Goal: Task Accomplishment & Management: Use online tool/utility

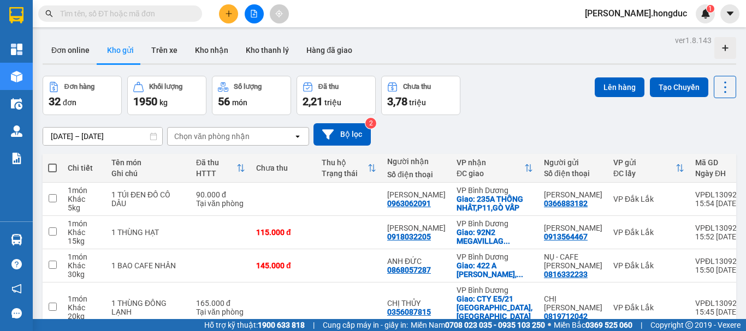
click at [159, 50] on button "Trên xe" at bounding box center [165, 50] width 44 height 26
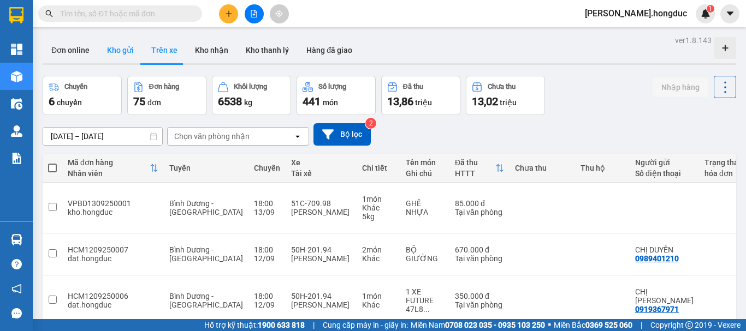
click at [116, 53] on button "Kho gửi" at bounding box center [120, 50] width 44 height 26
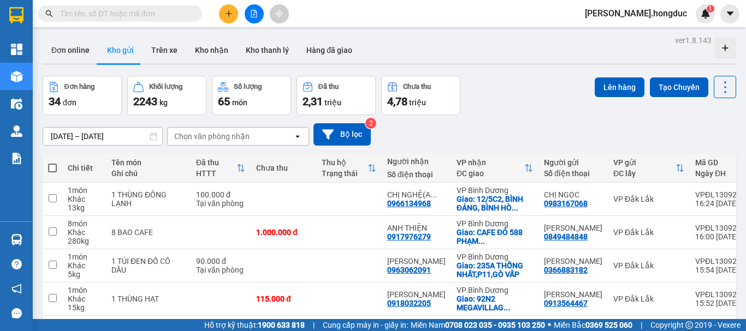
click at [52, 165] on span at bounding box center [52, 168] width 9 height 9
click at [52, 163] on input "checkbox" at bounding box center [52, 163] width 0 height 0
checkbox input "true"
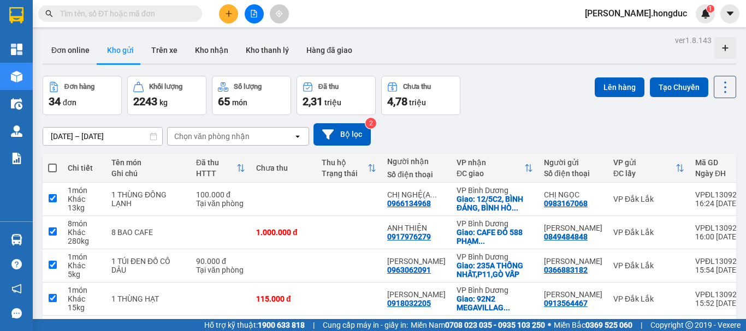
checkbox input "true"
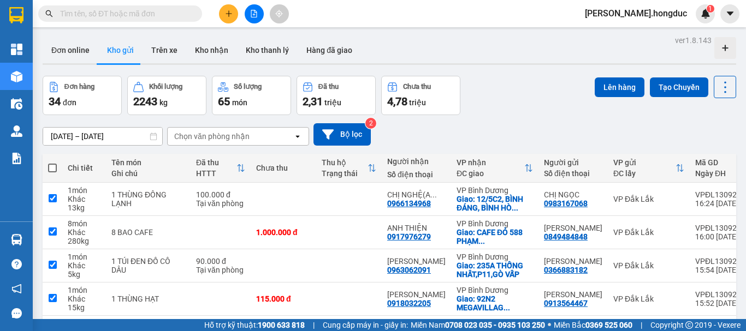
checkbox input "true"
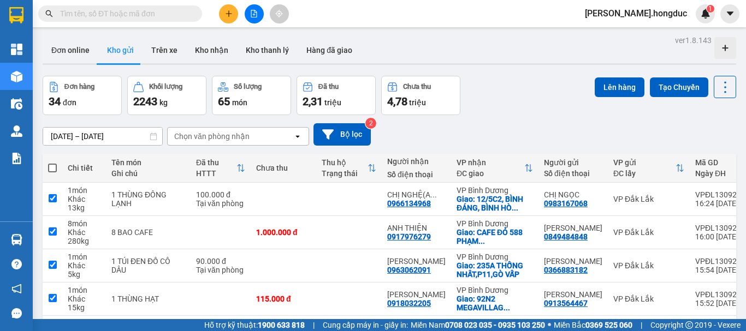
checkbox input "true"
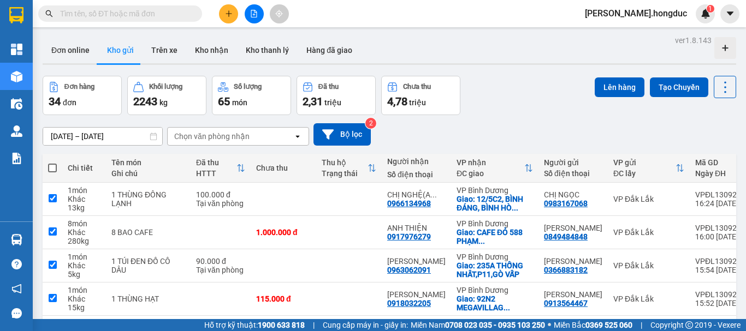
checkbox input "true"
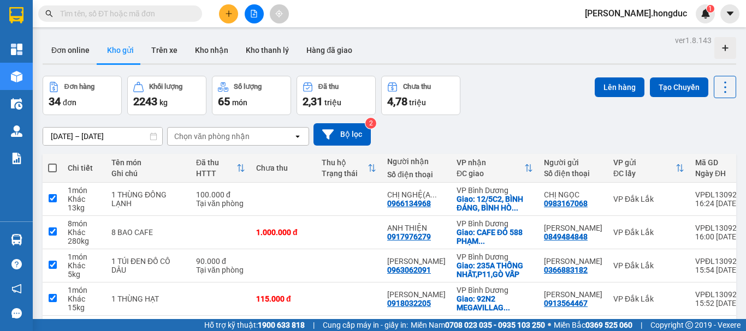
checkbox input "true"
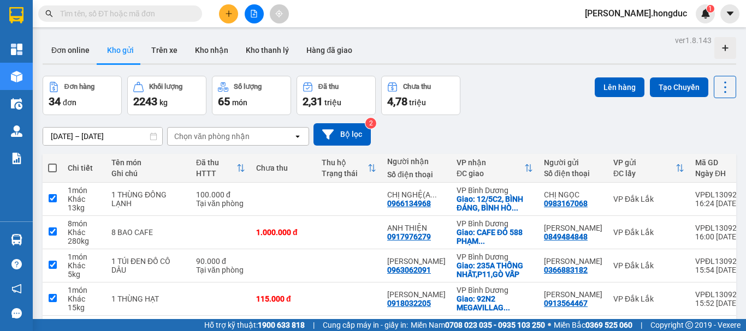
checkbox input "true"
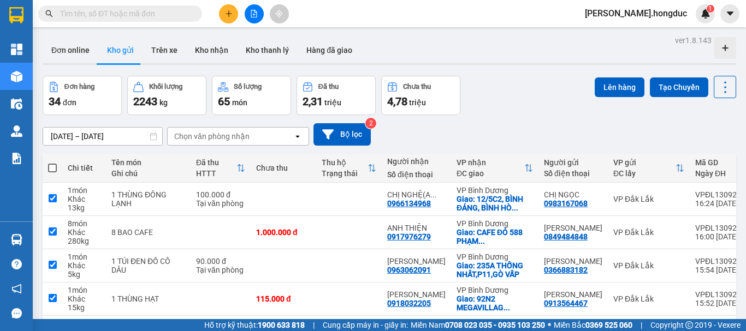
checkbox input "true"
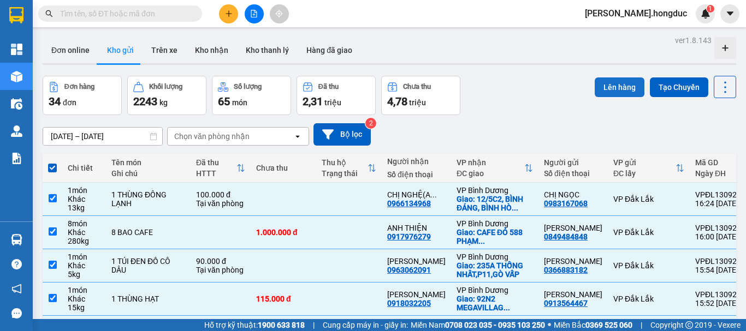
click at [617, 88] on button "Lên hàng" at bounding box center [620, 88] width 50 height 20
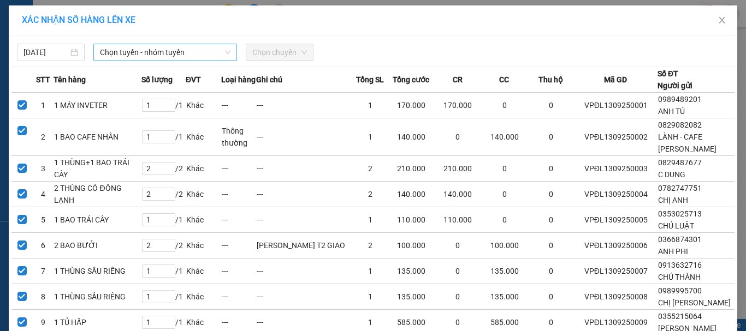
click at [224, 52] on icon "down" at bounding box center [227, 52] width 7 height 7
click at [204, 51] on span "Chọn tuyến - nhóm tuyến" at bounding box center [165, 52] width 131 height 16
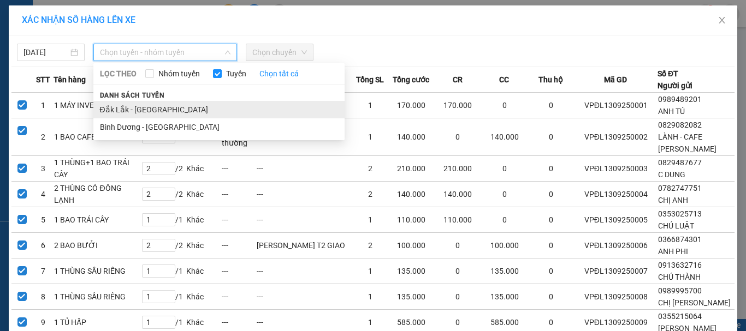
click at [157, 109] on li "Đắk Lắk - [GEOGRAPHIC_DATA]" at bounding box center [218, 109] width 251 height 17
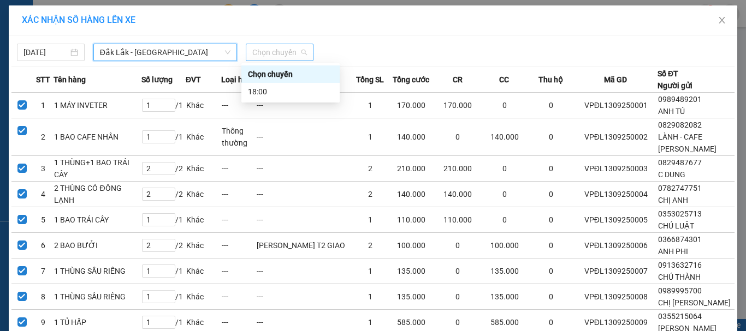
click at [263, 51] on span "Chọn chuyến" at bounding box center [279, 52] width 55 height 16
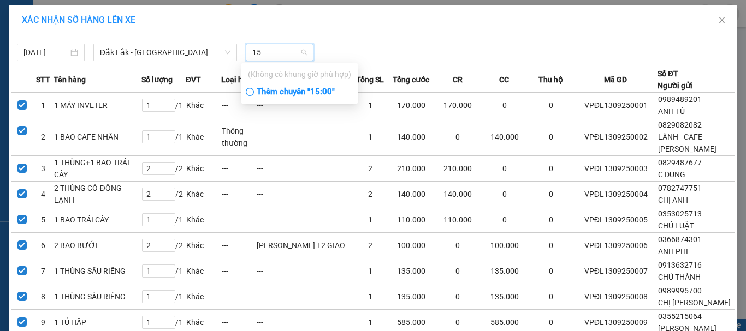
type input "1"
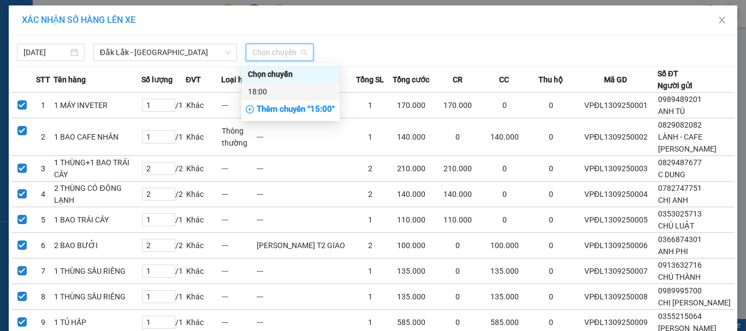
click at [262, 94] on div "18:00" at bounding box center [290, 92] width 85 height 12
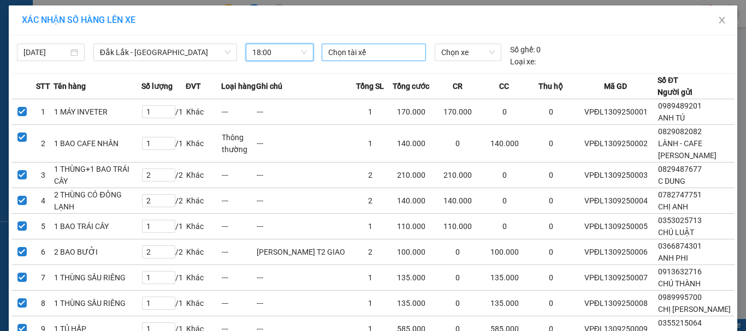
click at [388, 55] on div at bounding box center [373, 52] width 99 height 13
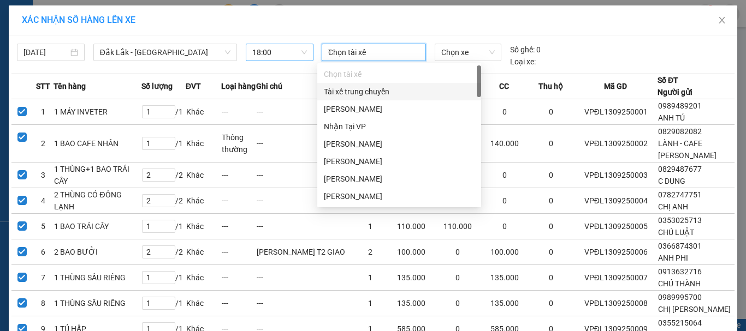
type input "THU"
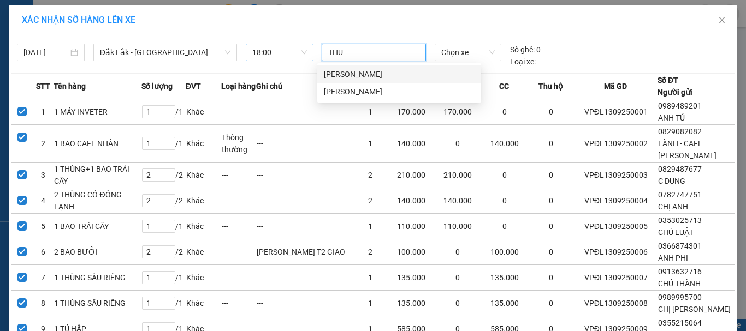
click at [383, 71] on div "[PERSON_NAME]" at bounding box center [399, 74] width 151 height 12
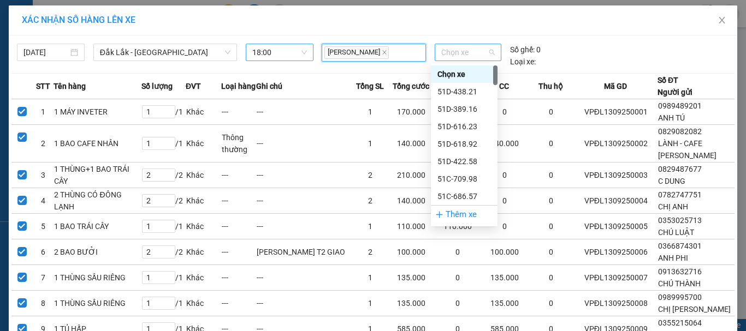
click at [453, 54] on span "Chọn xe" at bounding box center [468, 52] width 54 height 16
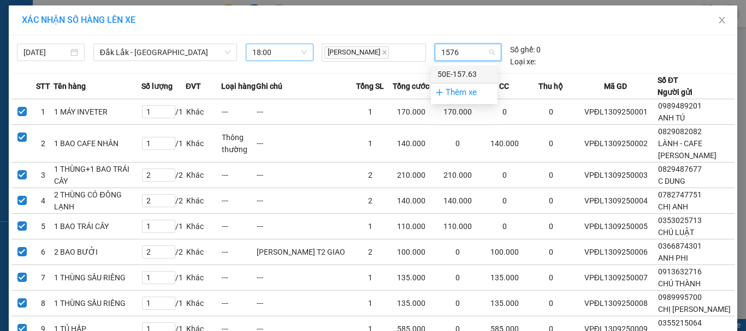
type input "15763"
click at [453, 71] on div "50E-157.63" at bounding box center [464, 74] width 54 height 12
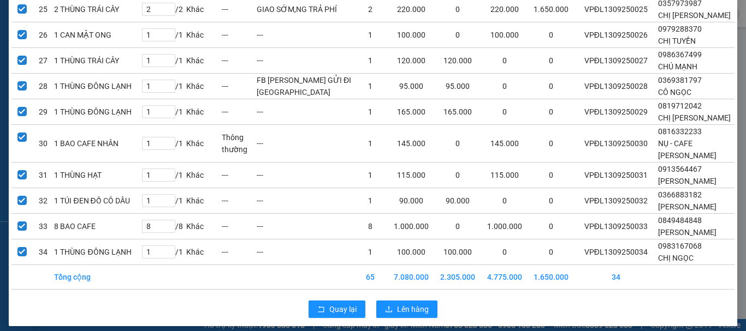
scroll to position [745, 0]
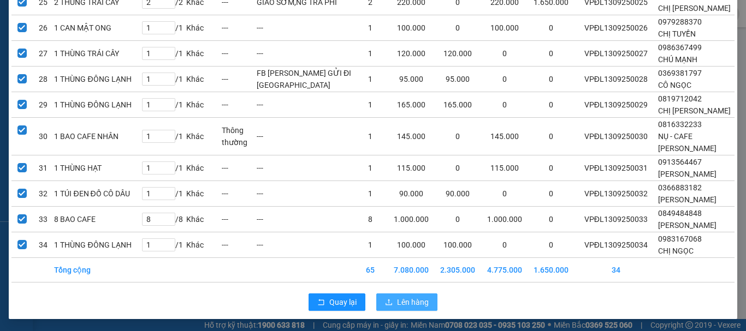
click at [413, 303] on span "Lên hàng" at bounding box center [413, 303] width 32 height 12
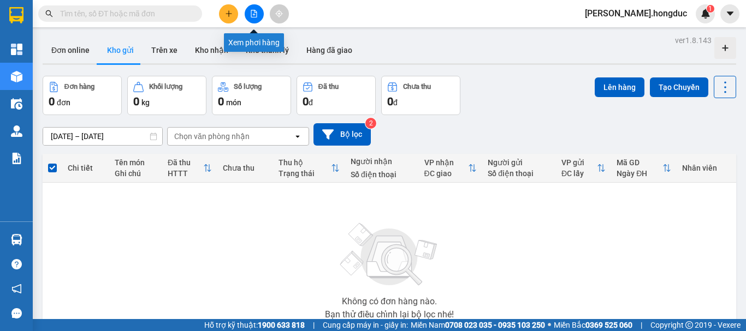
click at [253, 14] on icon "file-add" at bounding box center [254, 14] width 8 height 8
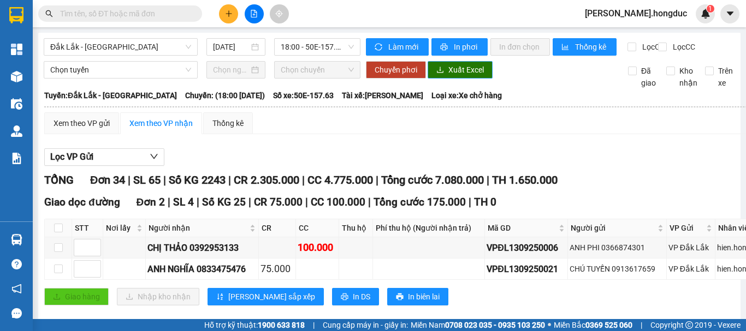
click at [457, 76] on span "Xuất Excel" at bounding box center [465, 70] width 35 height 12
